Goal: Transaction & Acquisition: Download file/media

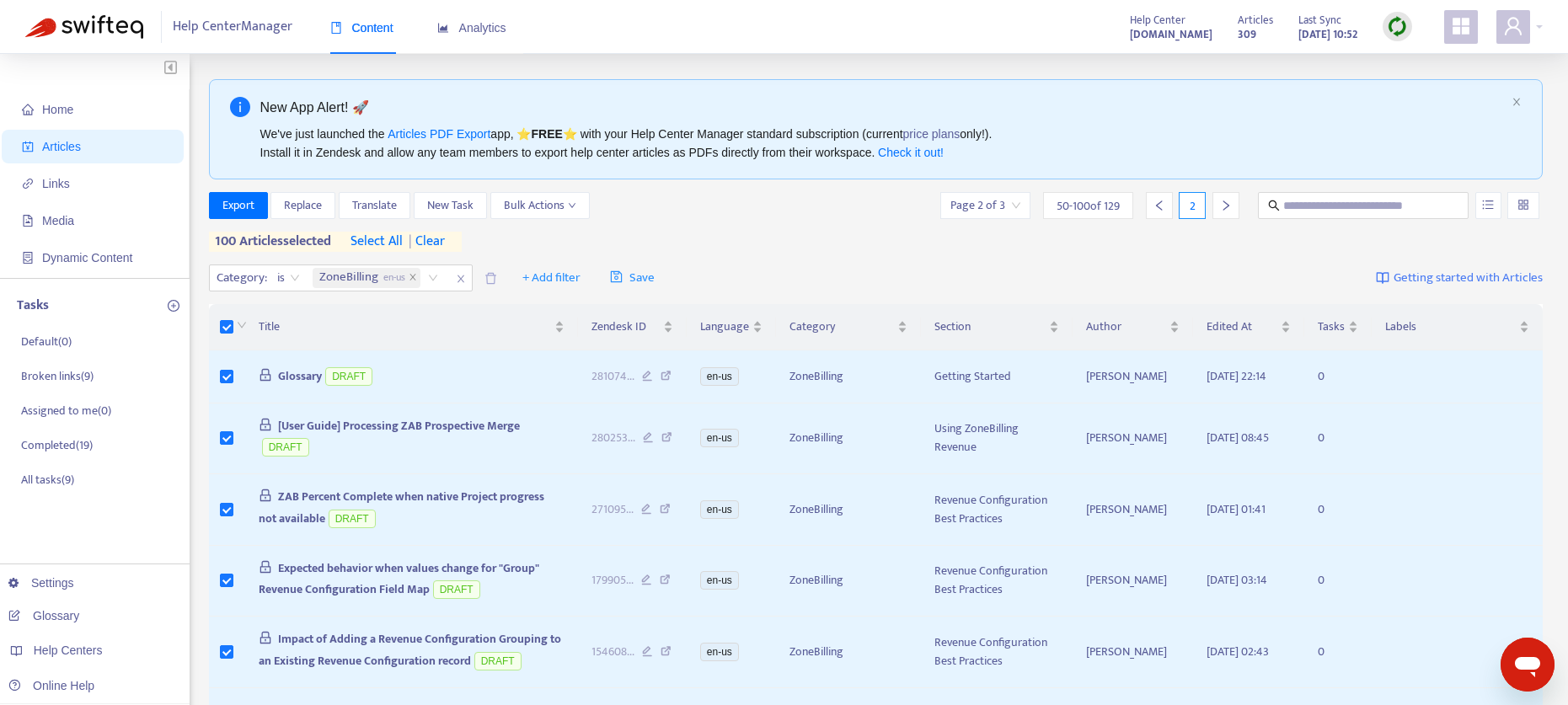
click at [444, 242] on span "| clear" at bounding box center [424, 241] width 42 height 20
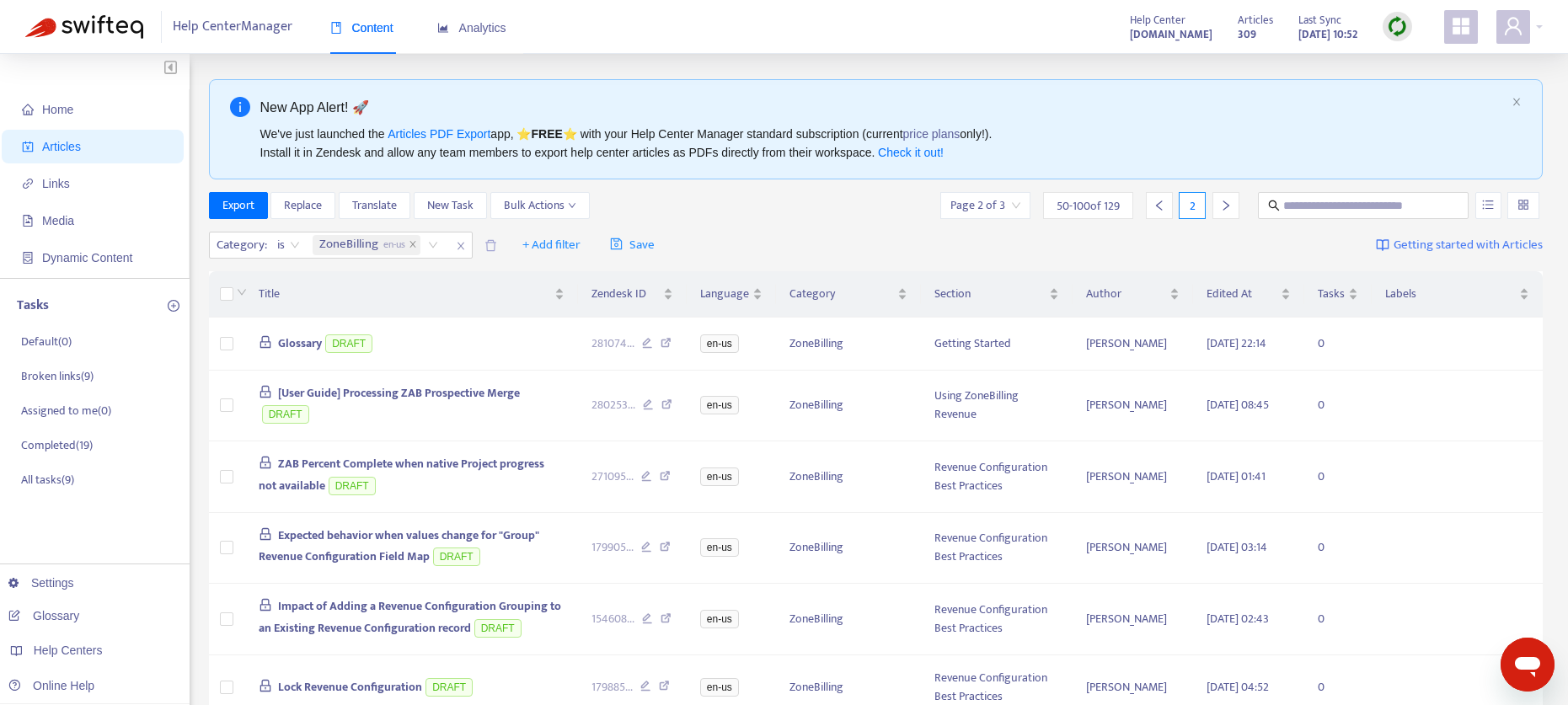
click at [1226, 206] on icon "right" at bounding box center [1225, 205] width 6 height 10
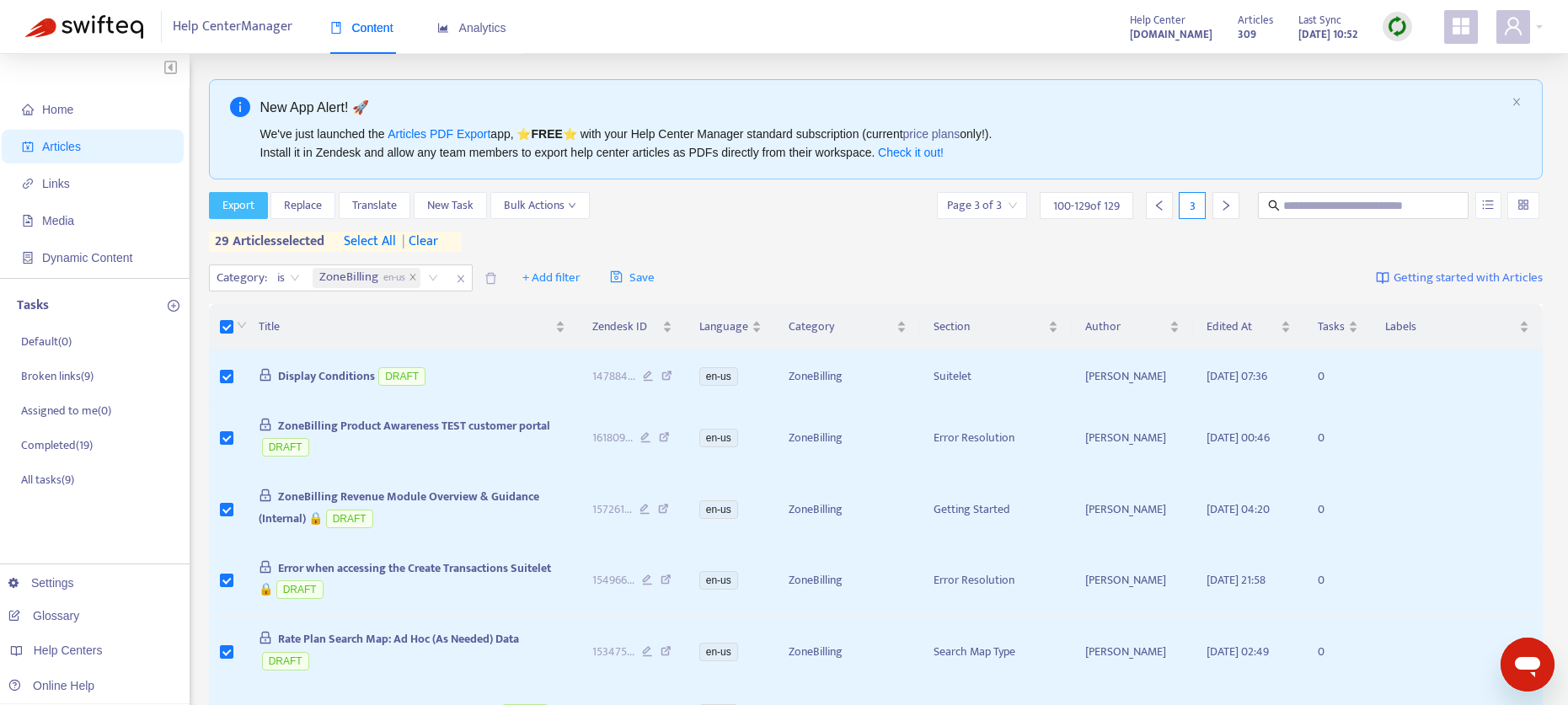
click at [227, 201] on span "Export" at bounding box center [238, 206] width 32 height 19
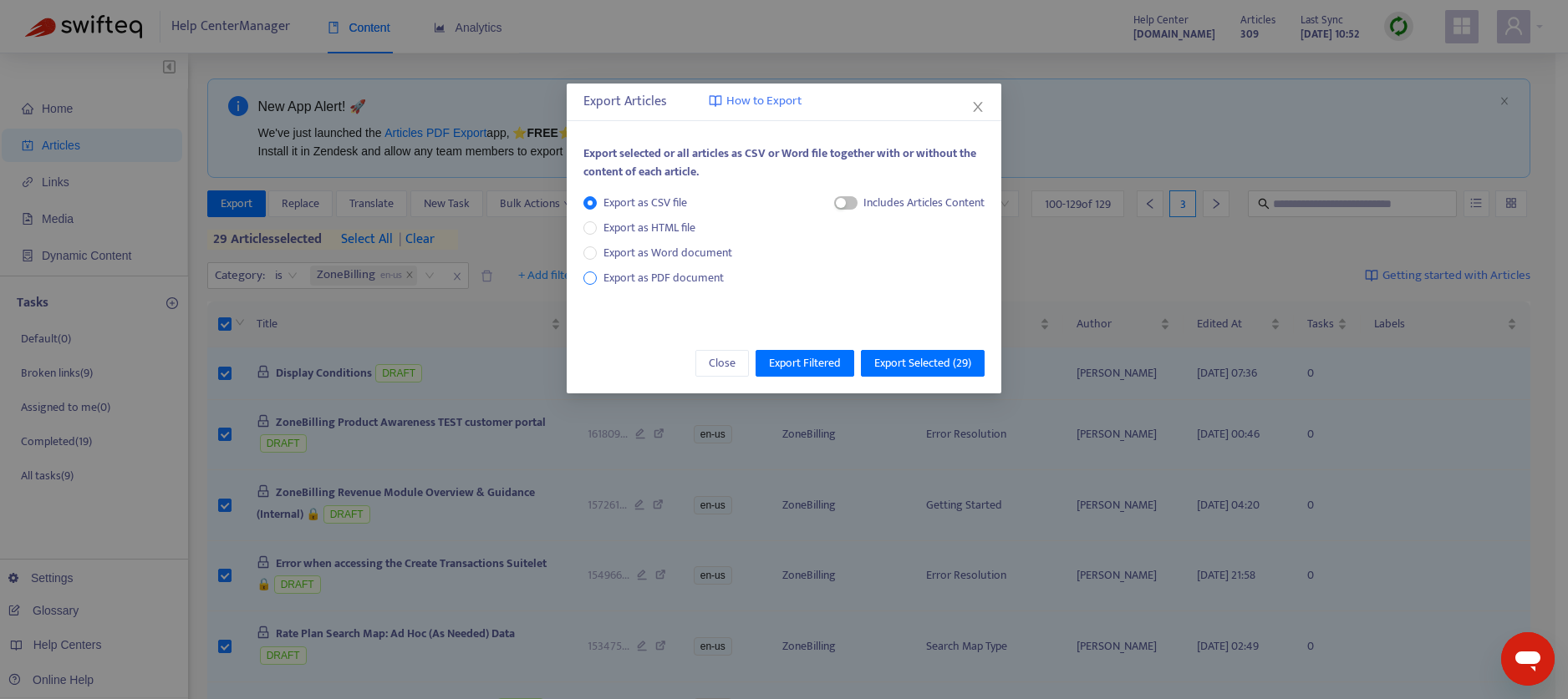
click at [683, 271] on span "Export as PDF document" at bounding box center [663, 278] width 121 height 19
click at [841, 205] on div "Each article in a separate file" at bounding box center [901, 206] width 167 height 25
click at [831, 205] on span "button" at bounding box center [829, 203] width 24 height 13
click at [908, 362] on span "Export Selected ( 29 )" at bounding box center [923, 364] width 97 height 19
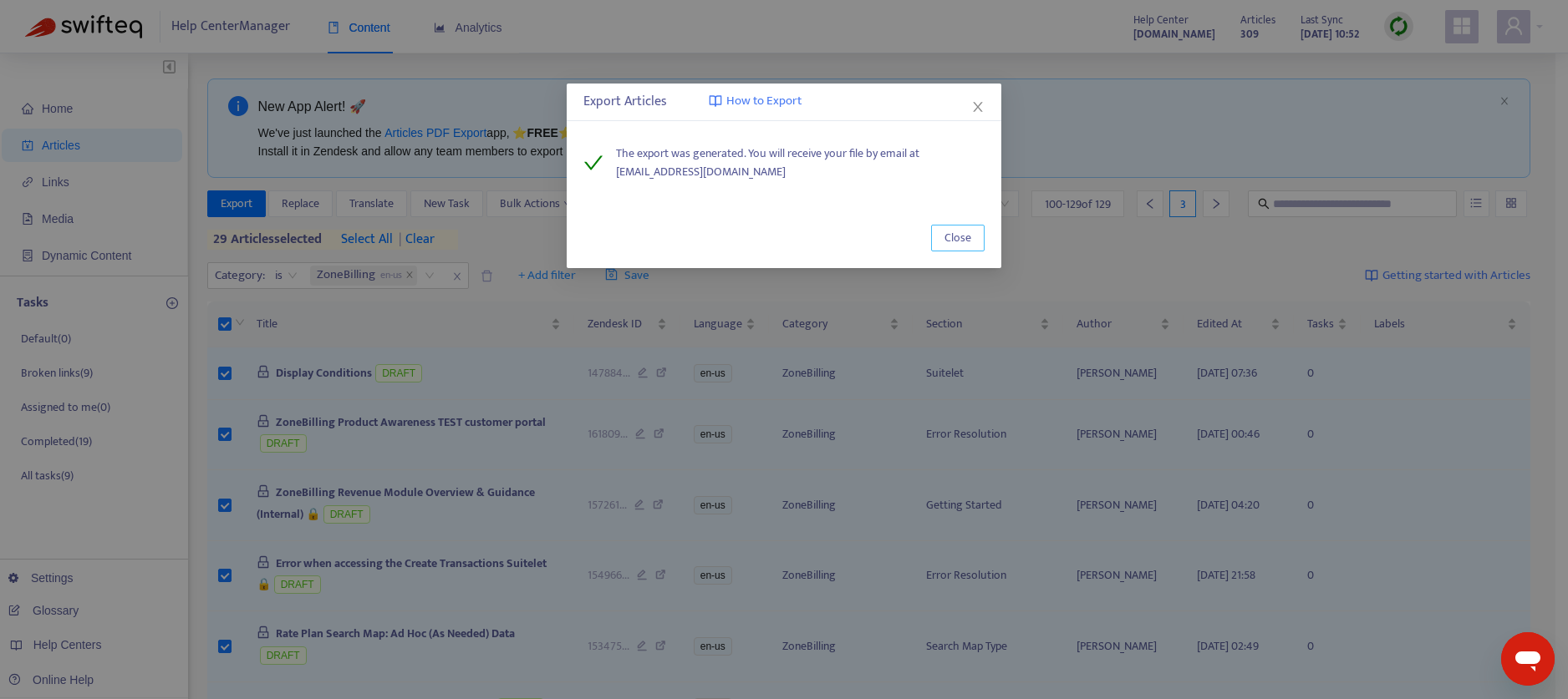
drag, startPoint x: 957, startPoint y: 236, endPoint x: 940, endPoint y: 231, distance: 17.7
click at [958, 236] on span "Close" at bounding box center [957, 238] width 26 height 19
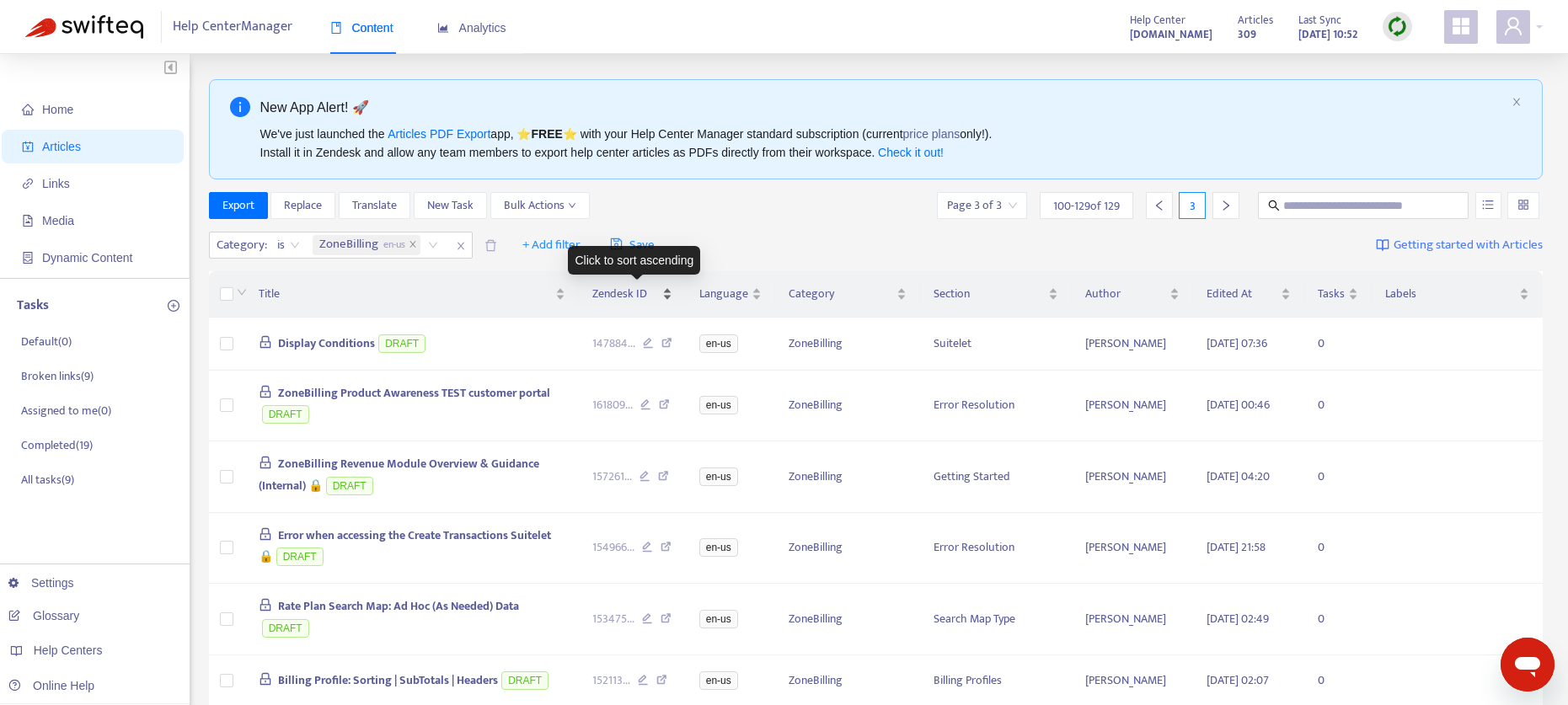
click at [672, 295] on div "Zendesk ID" at bounding box center [633, 295] width 80 height 19
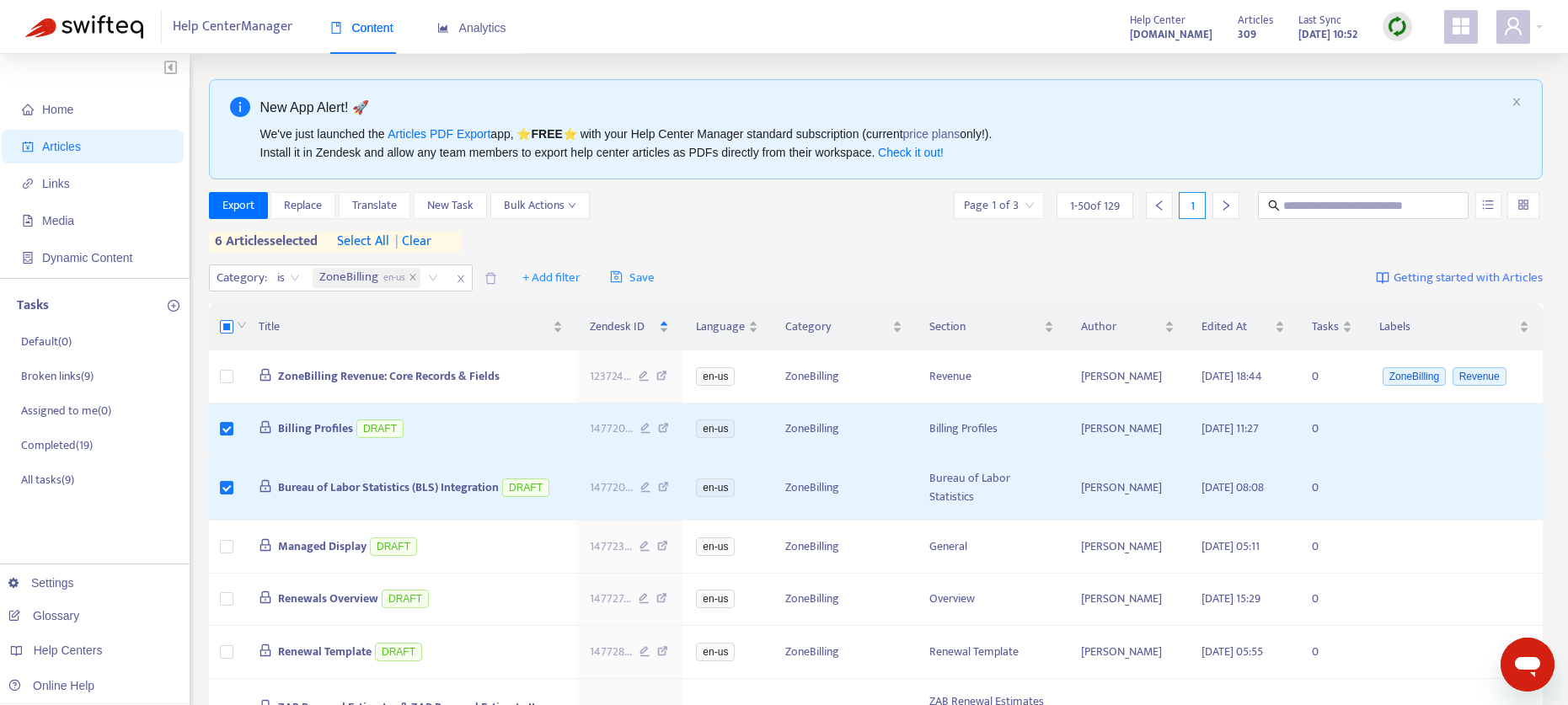
click at [227, 335] on label at bounding box center [227, 327] width 13 height 19
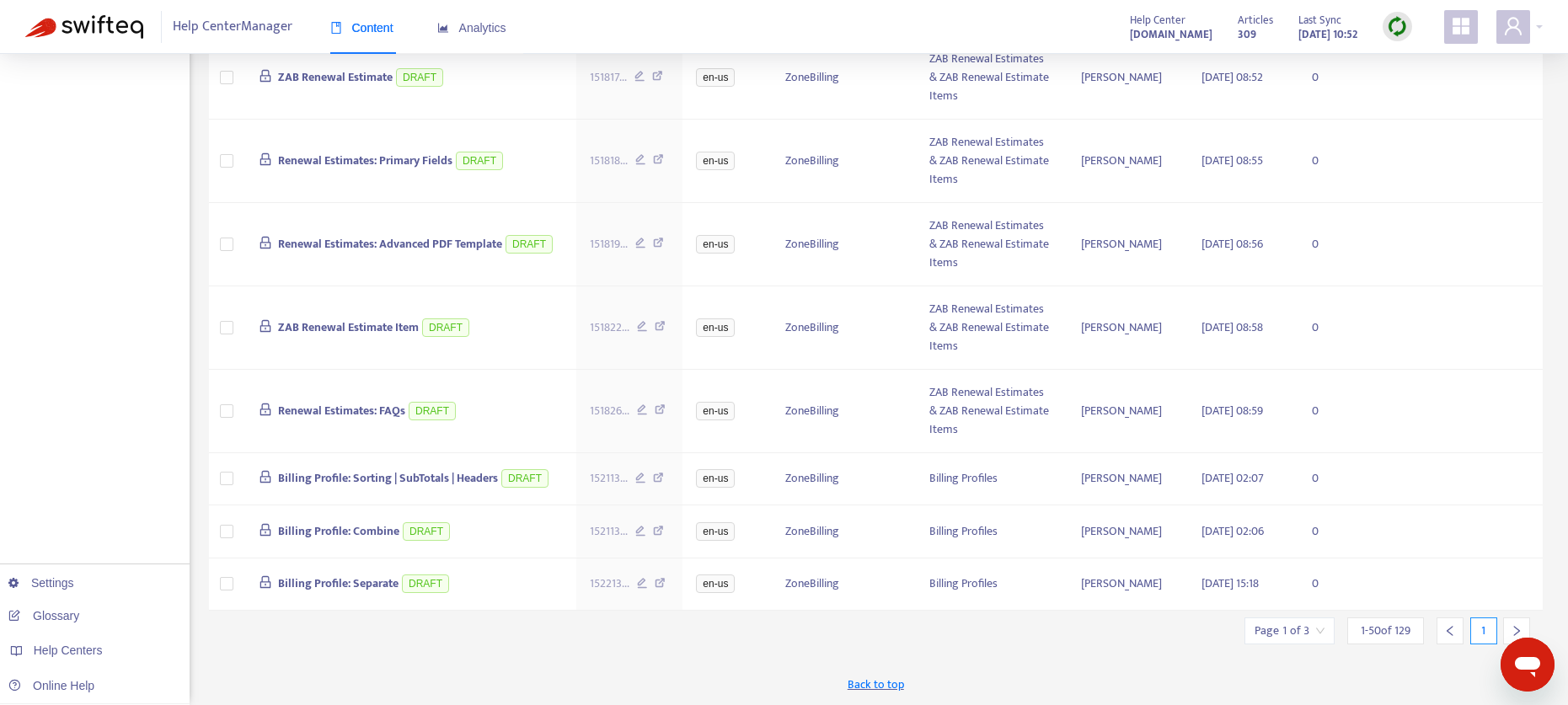
scroll to position [2752, 0]
click at [1517, 625] on icon "right" at bounding box center [1516, 631] width 11 height 11
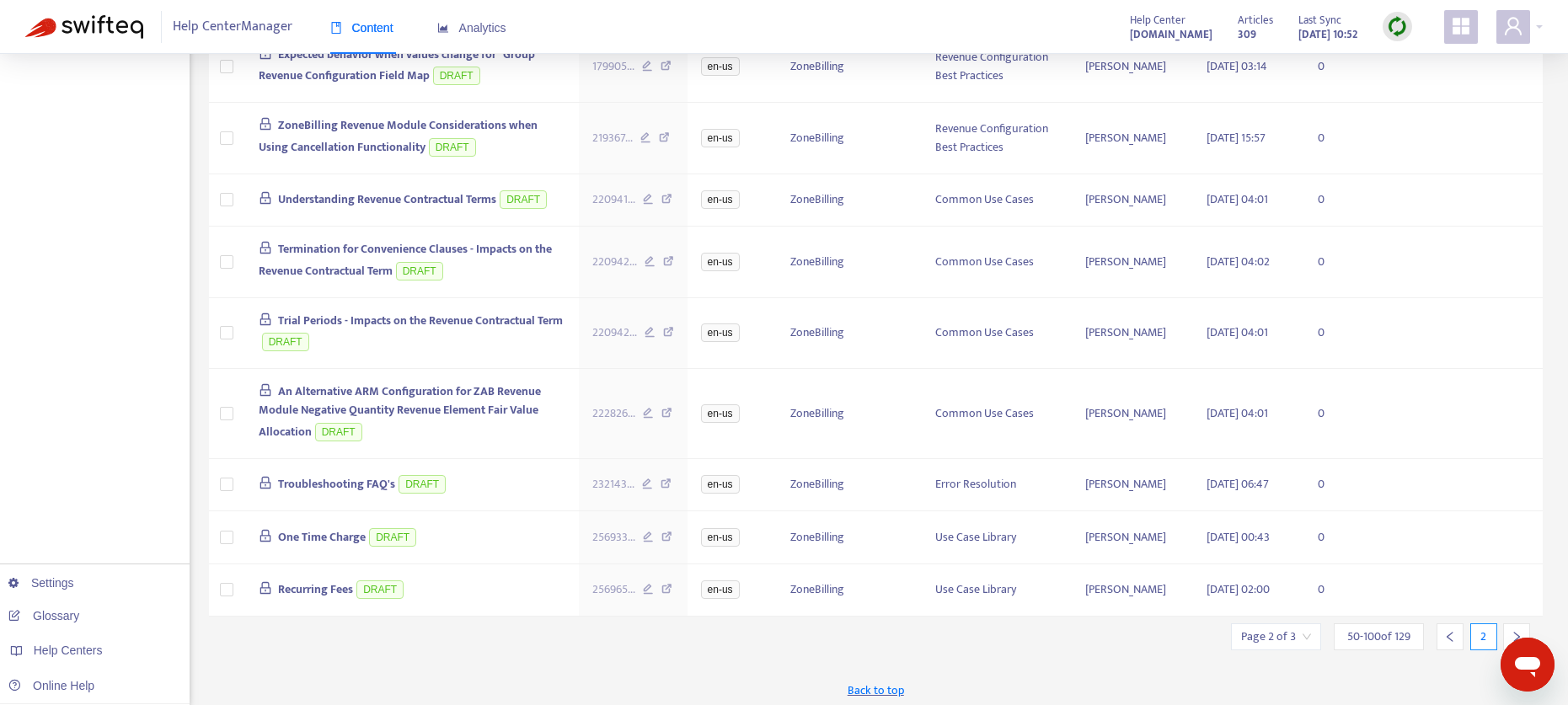
scroll to position [2934, 0]
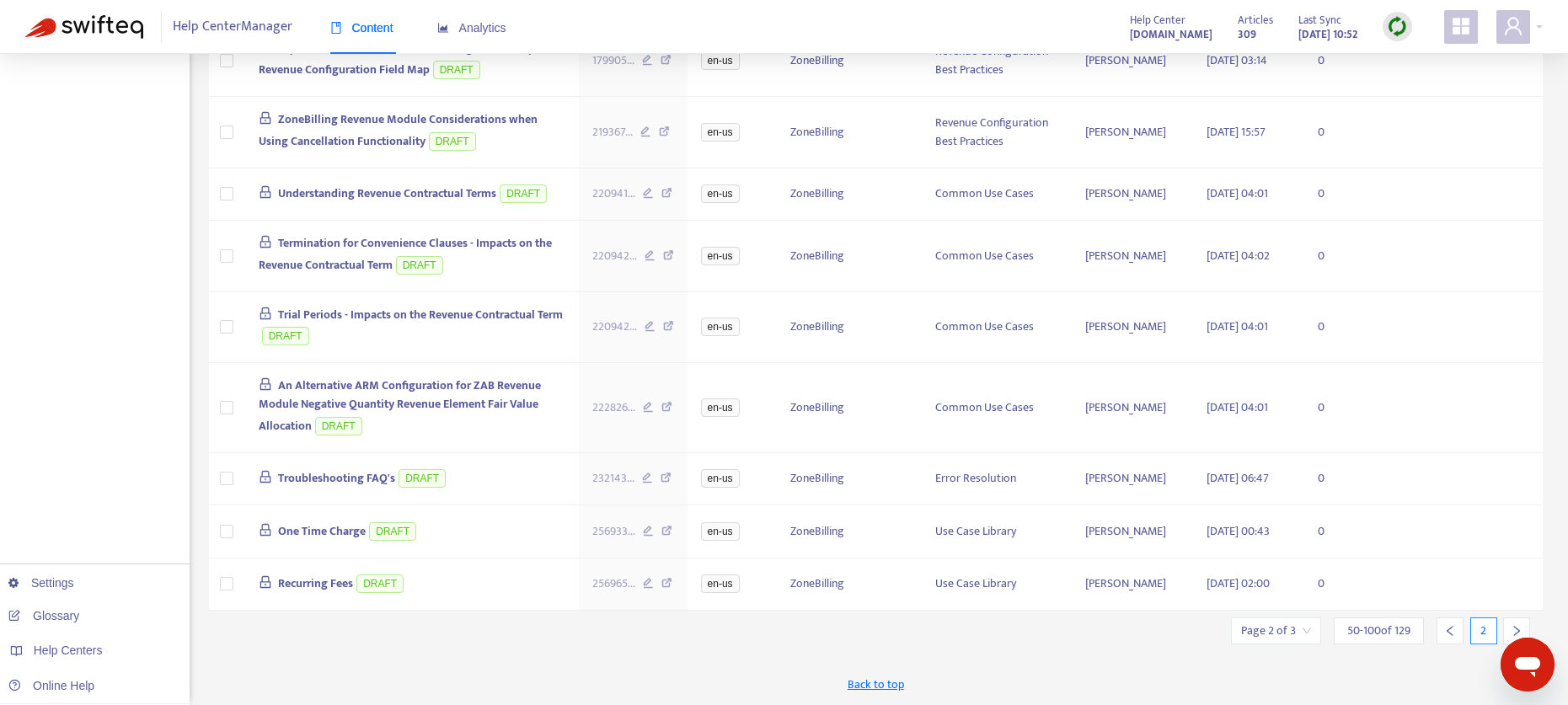
click at [1515, 625] on icon "right" at bounding box center [1516, 631] width 11 height 11
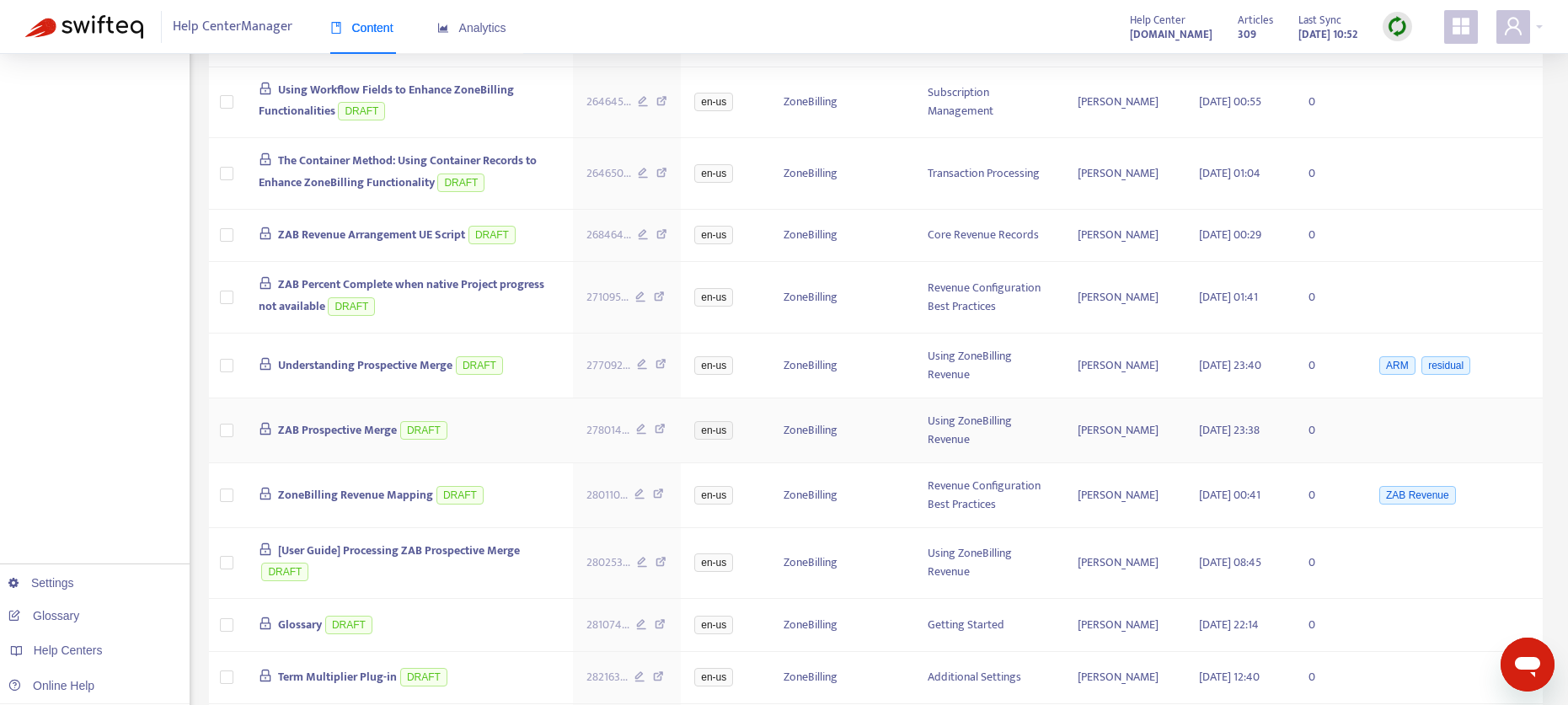
scroll to position [0, 0]
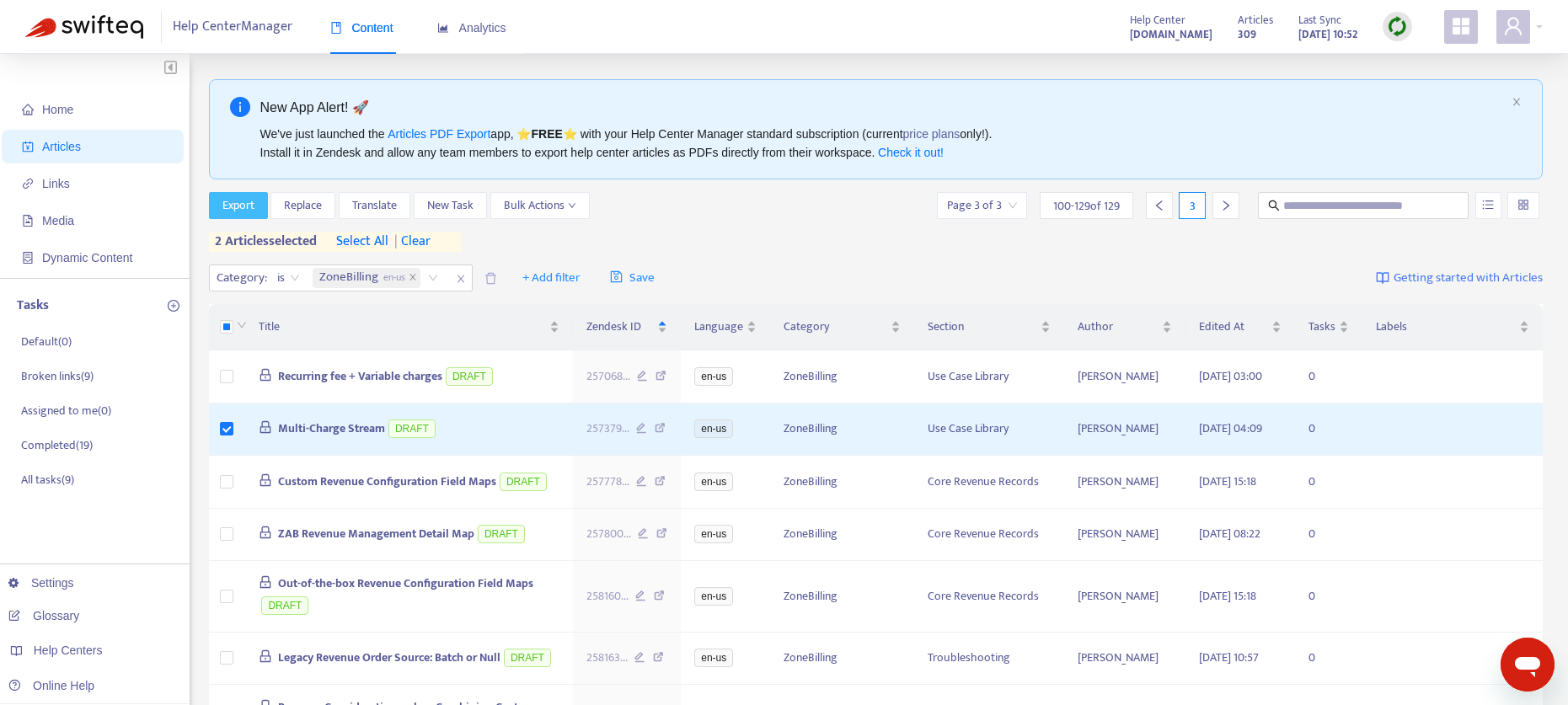
click at [233, 216] on button "Export" at bounding box center [238, 205] width 59 height 27
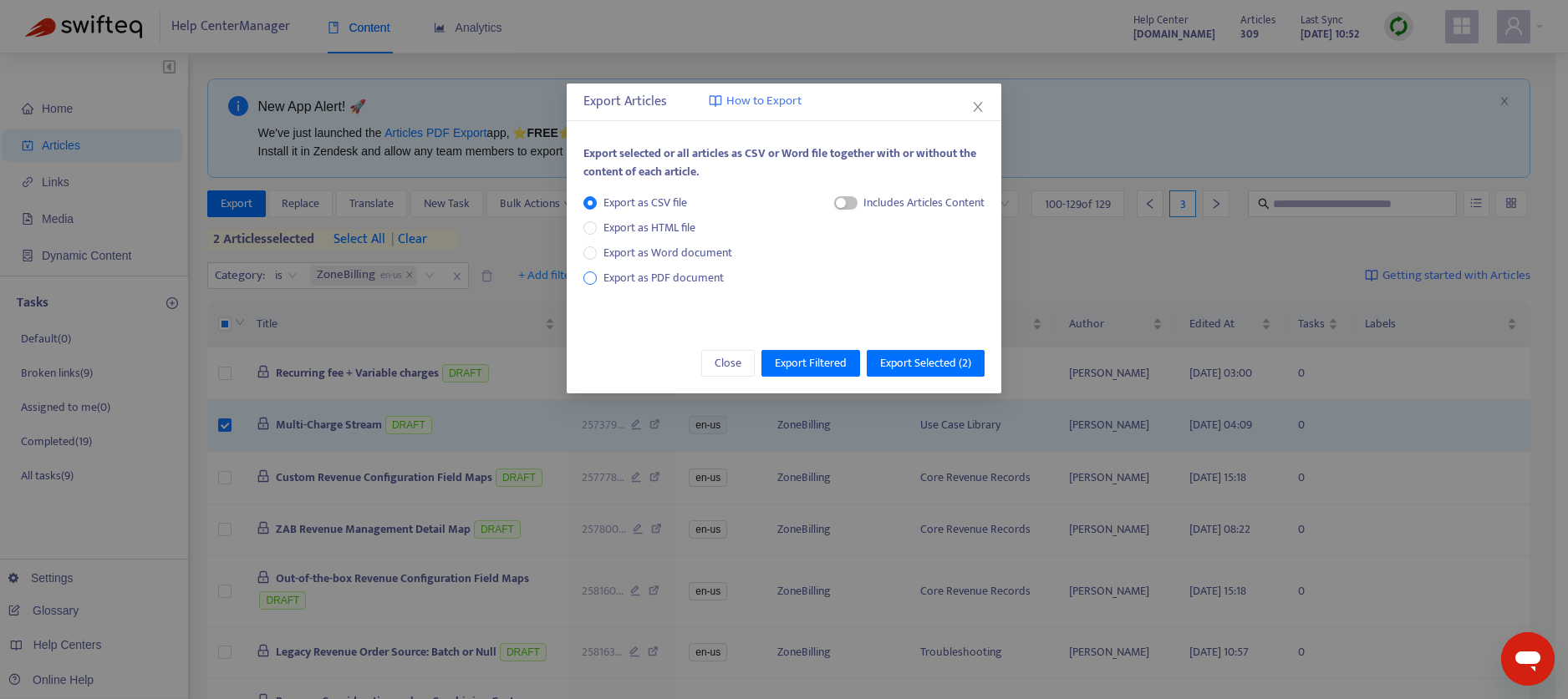
click at [694, 282] on span "Export as PDF document" at bounding box center [663, 278] width 121 height 19
click at [838, 203] on span "button" at bounding box center [829, 203] width 24 height 13
click at [949, 364] on span "Export Selected ( 2 )" at bounding box center [925, 364] width 91 height 19
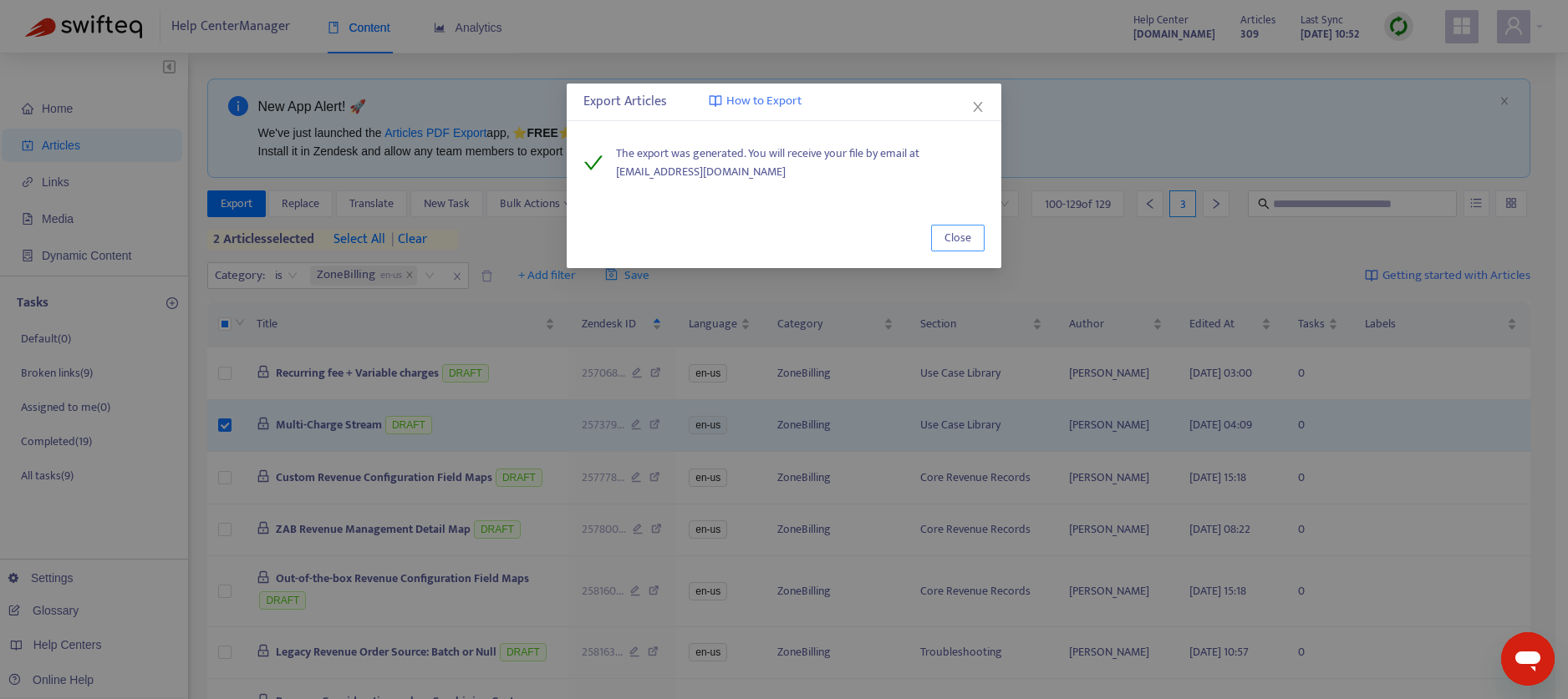
click at [954, 230] on span "Close" at bounding box center [957, 238] width 26 height 19
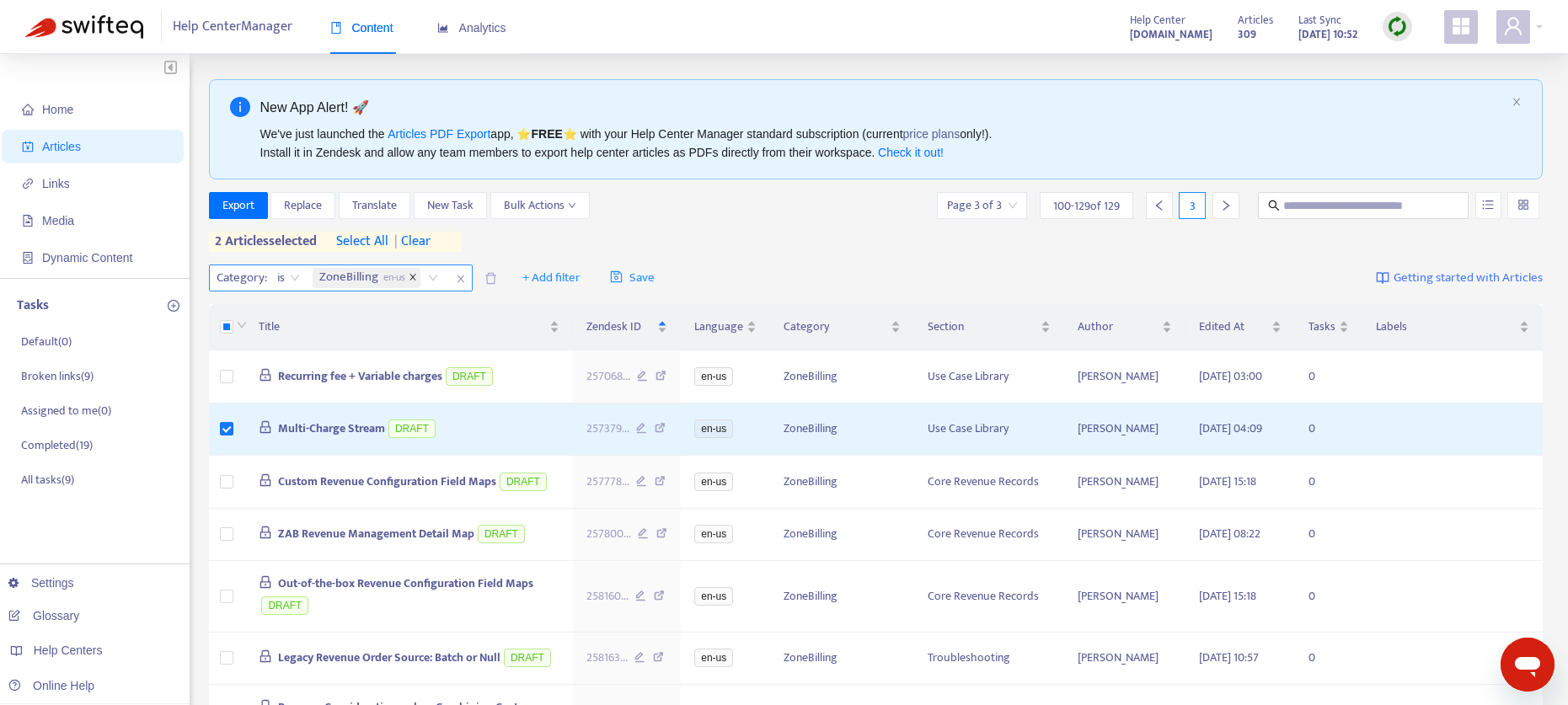
click at [417, 276] on icon "close" at bounding box center [412, 276] width 9 height 9
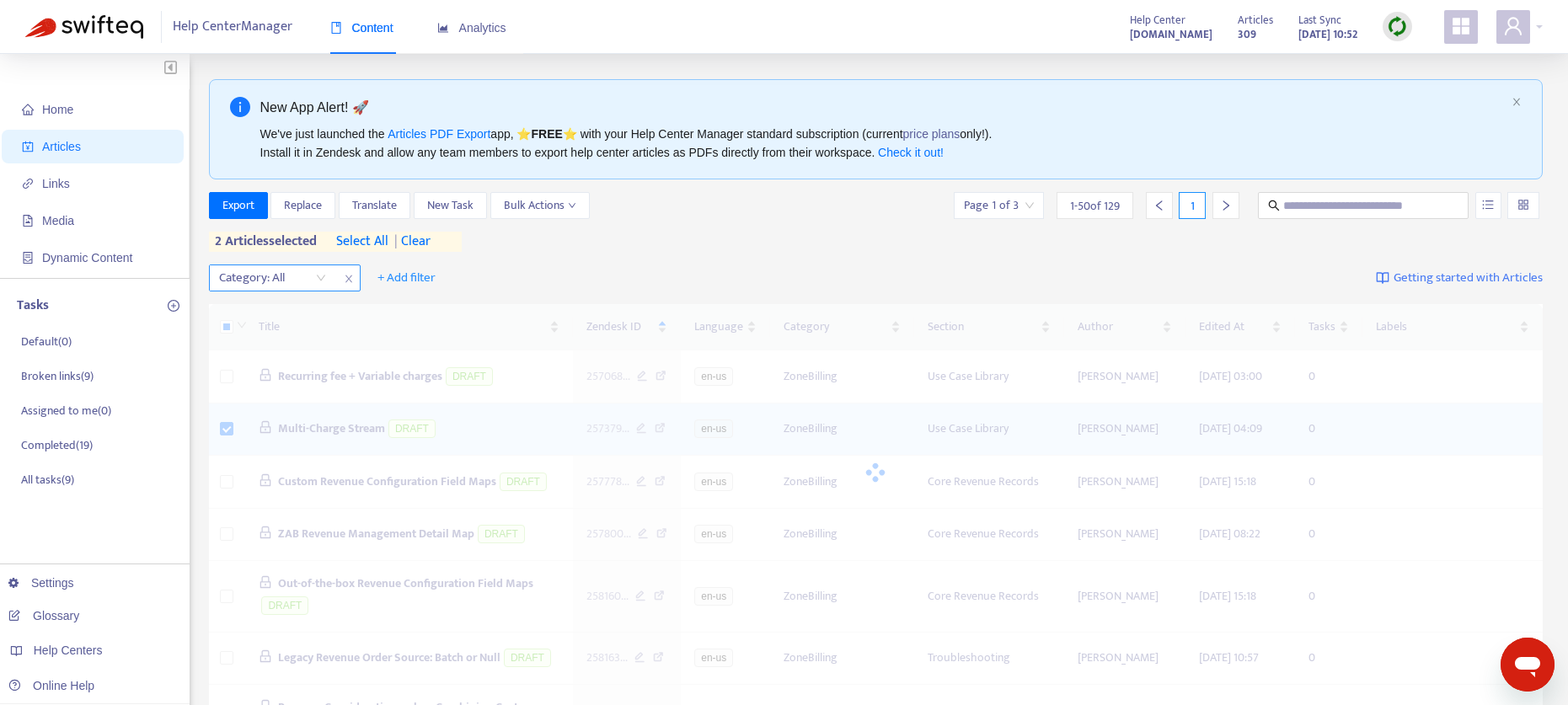
click at [428, 232] on span "| clear" at bounding box center [409, 241] width 42 height 20
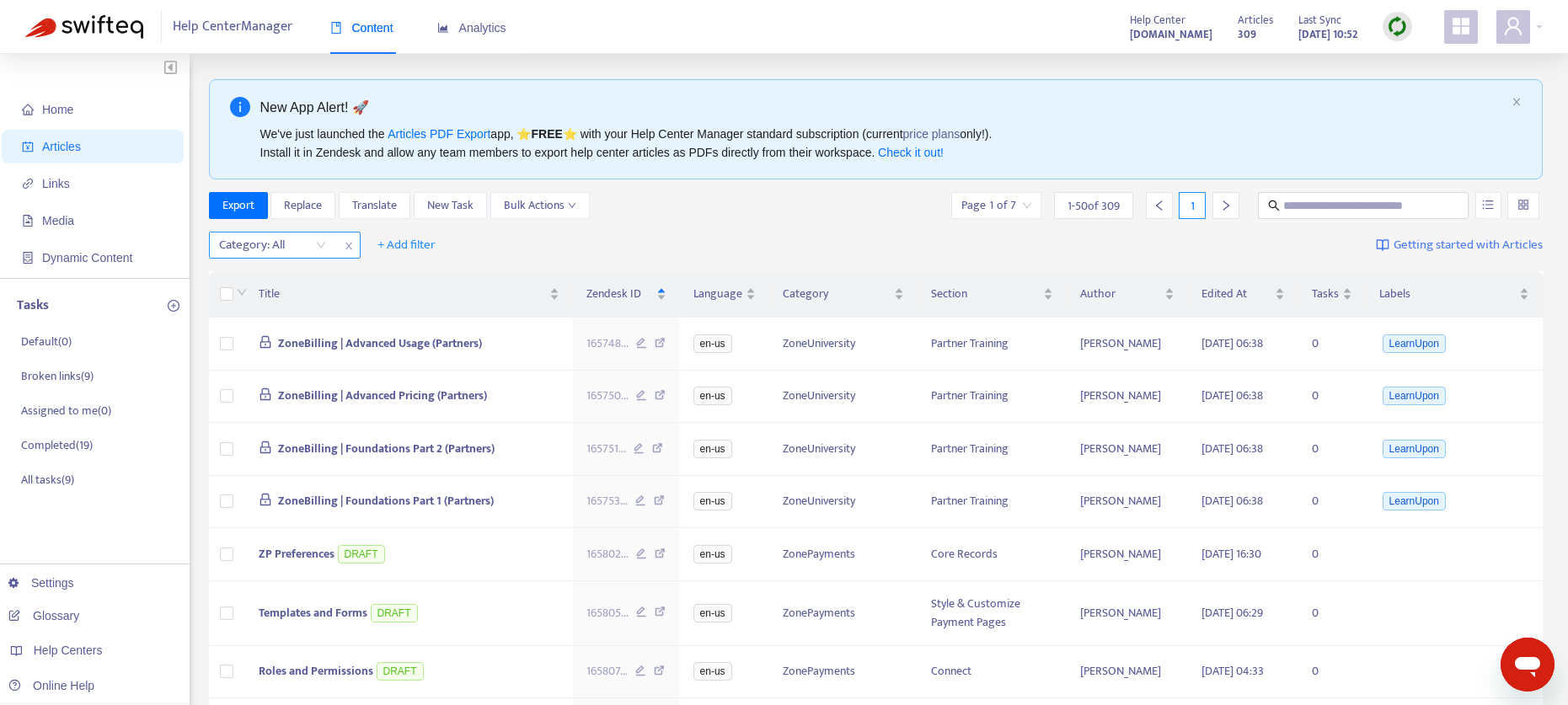
click at [306, 251] on div at bounding box center [263, 244] width 102 height 20
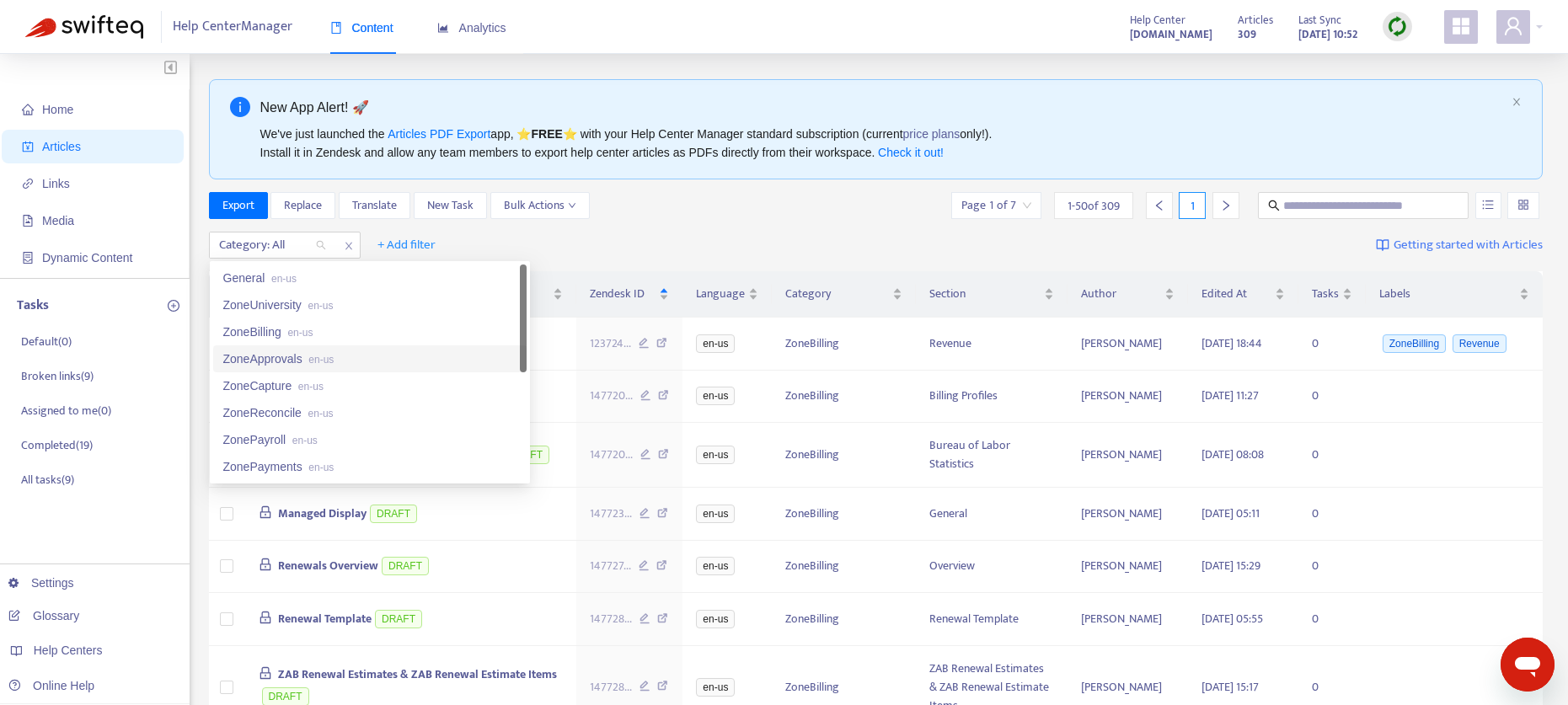
click at [268, 356] on div "ZoneApprovals en-us" at bounding box center [369, 359] width 293 height 19
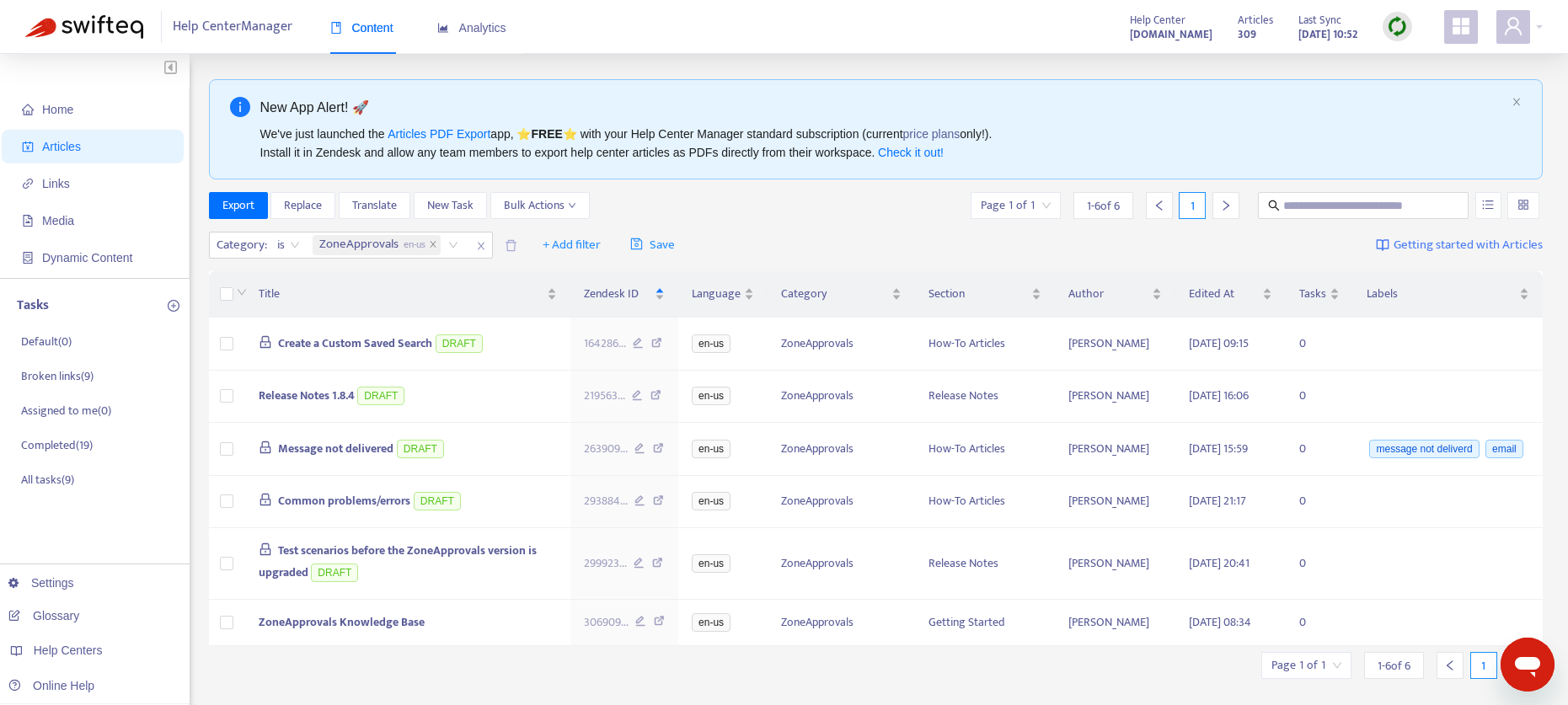
click at [828, 207] on div "Export Replace Translate New Task Bulk Actions Page 1 of 1 1 - 6 of 6 1" at bounding box center [876, 205] width 1334 height 27
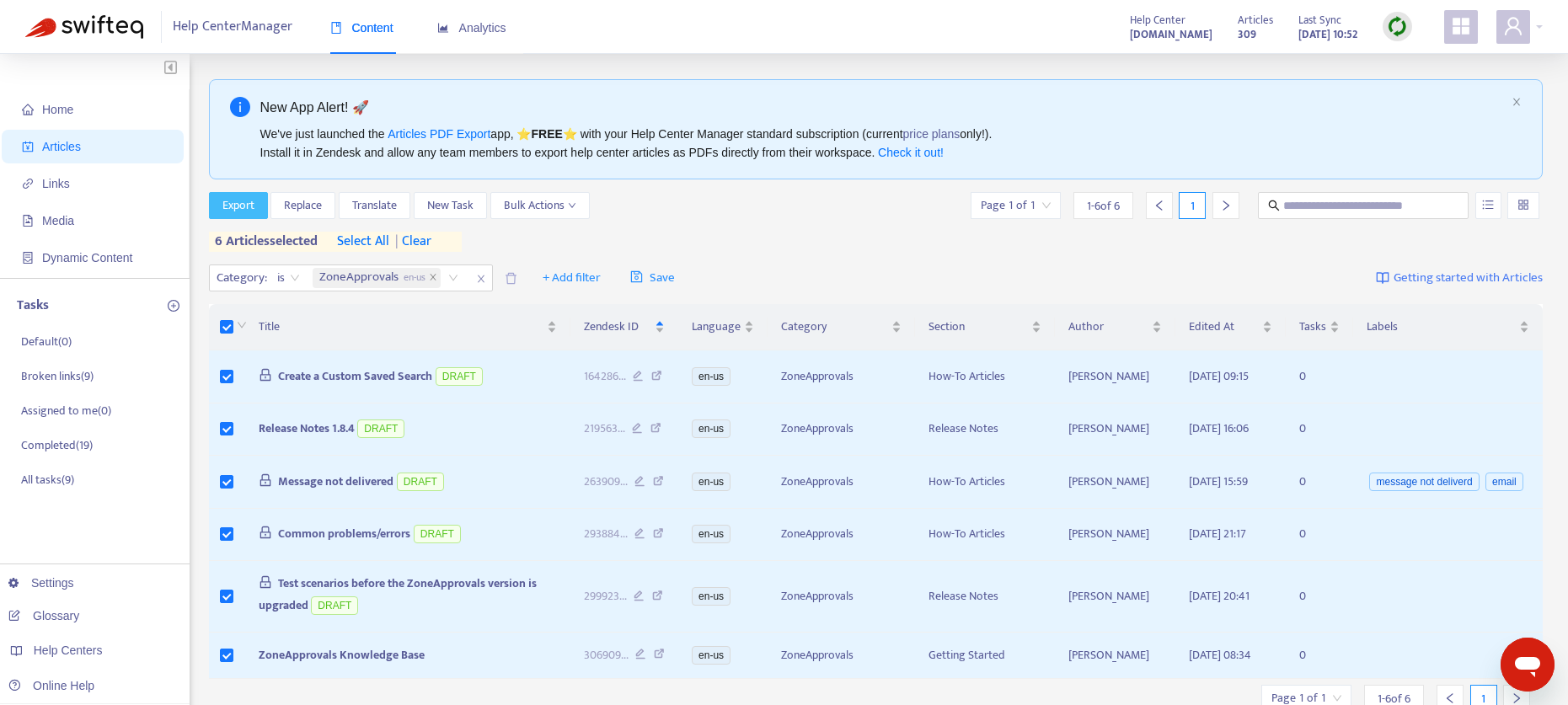
click at [241, 203] on span "Export" at bounding box center [238, 206] width 32 height 19
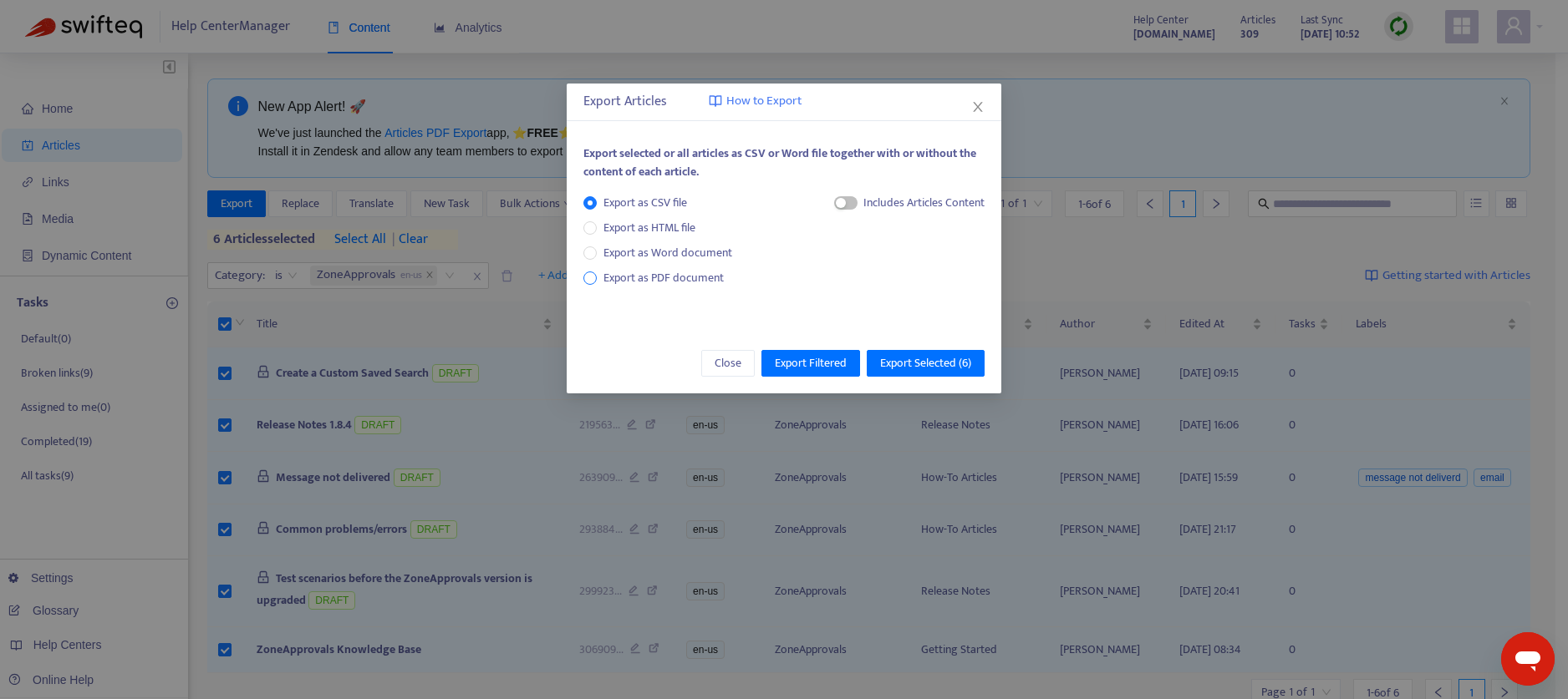
click at [645, 278] on span "Export as PDF document" at bounding box center [663, 278] width 121 height 19
click at [835, 203] on span "button" at bounding box center [829, 203] width 24 height 13
click at [949, 364] on span "Export Selected ( 6 )" at bounding box center [925, 364] width 91 height 19
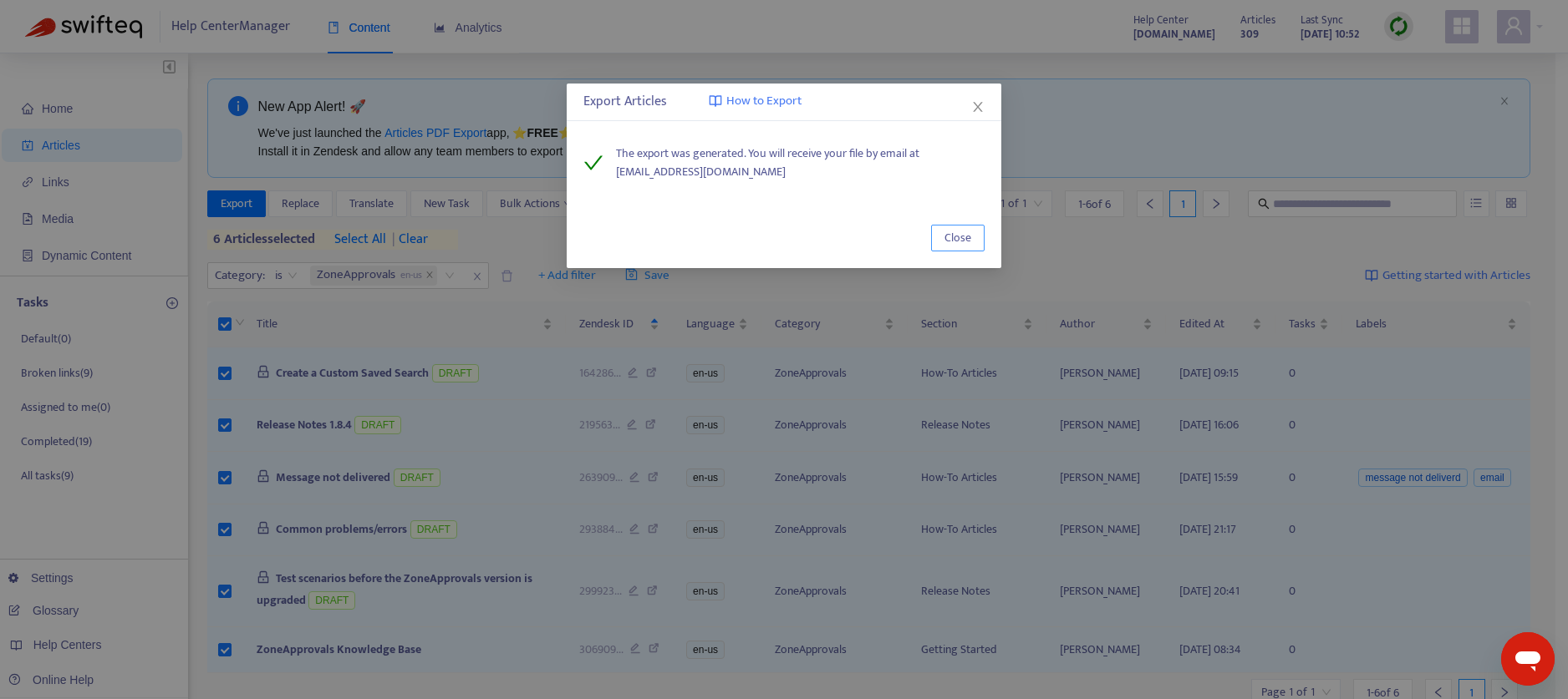
click at [958, 234] on span "Close" at bounding box center [957, 238] width 26 height 19
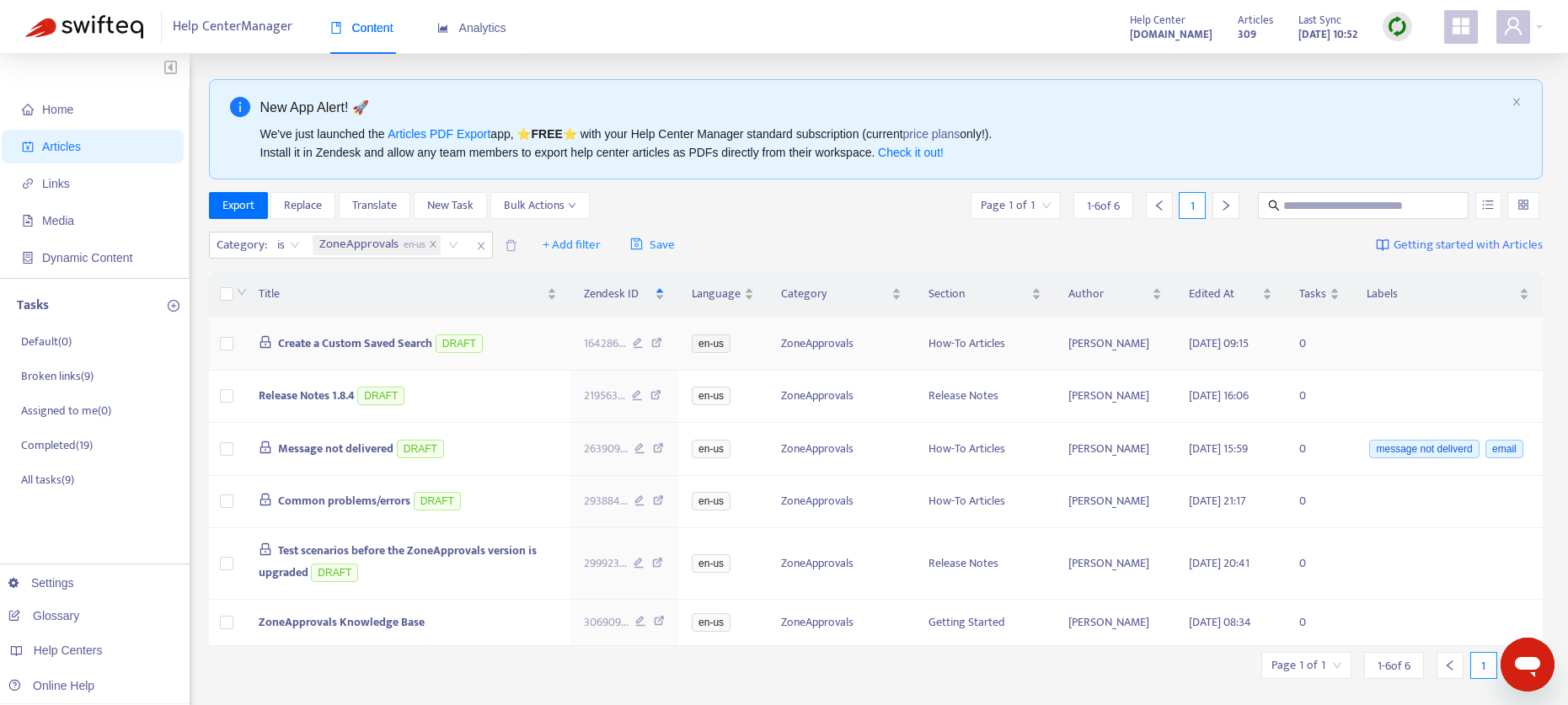
click at [397, 346] on span "Create a Custom Saved Search" at bounding box center [355, 343] width 154 height 19
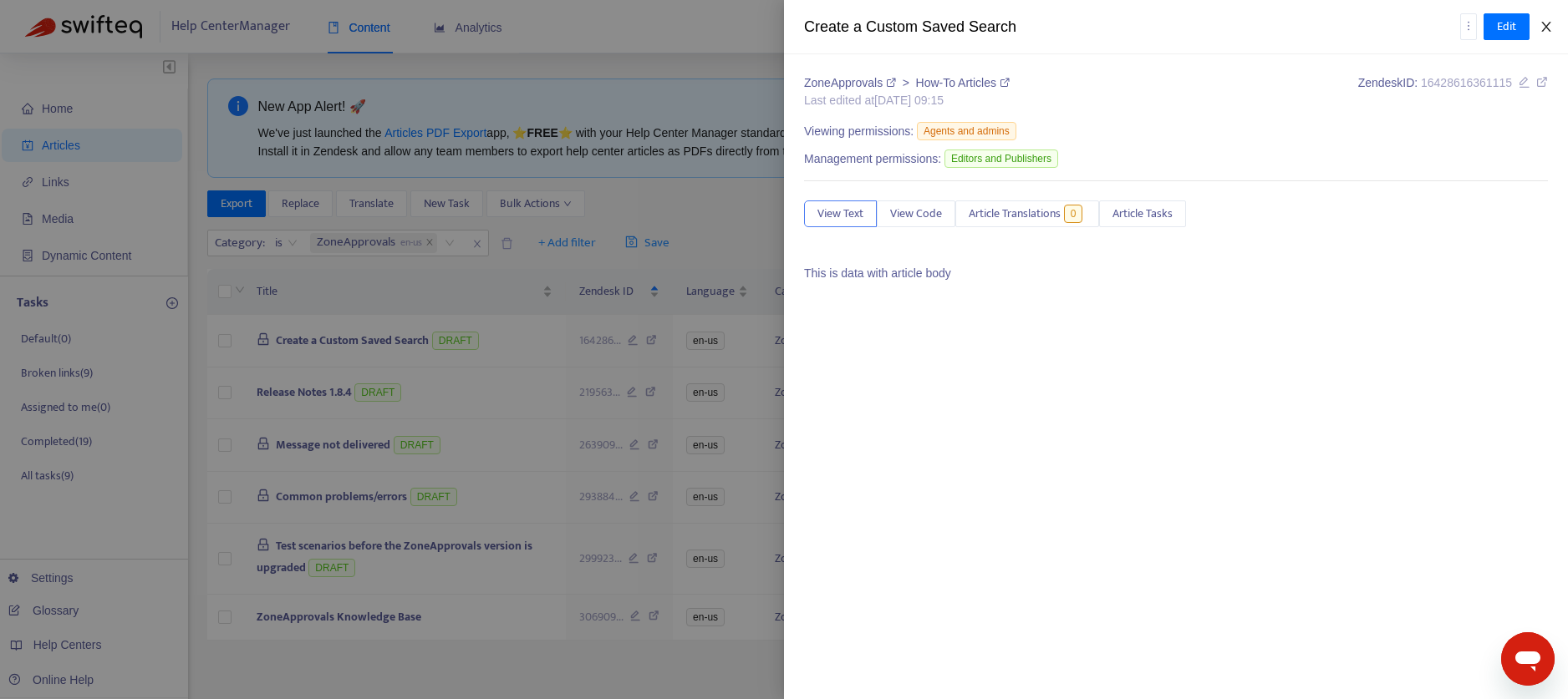
click at [1541, 25] on icon "close" at bounding box center [1546, 26] width 13 height 13
